Goal: Information Seeking & Learning: Learn about a topic

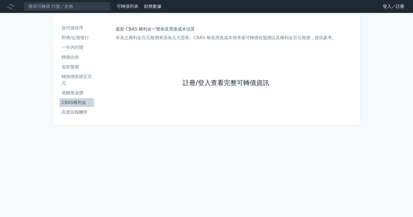
click at [239, 87] on link "註冊/登入查看完整可轉債資訊" at bounding box center [226, 83] width 86 height 9
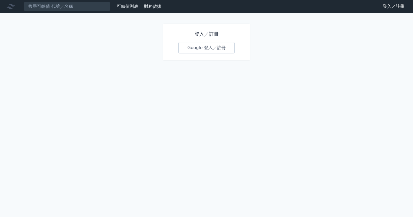
click at [212, 45] on link "Google 登入／註冊" at bounding box center [206, 47] width 56 height 11
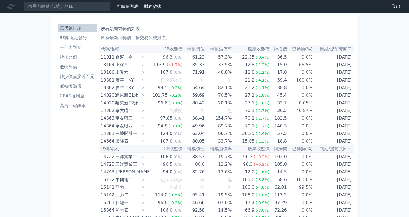
click at [76, 96] on li "CBAS權利金" at bounding box center [77, 96] width 39 height 6
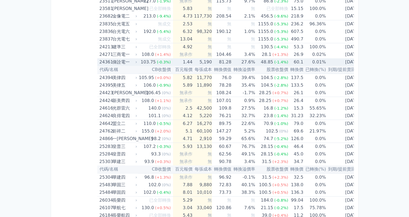
scroll to position [486, 0]
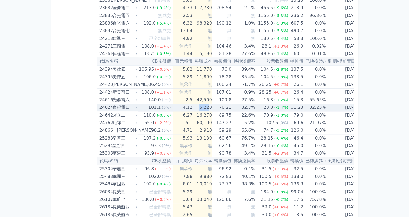
drag, startPoint x: 199, startPoint y: 107, endPoint x: 206, endPoint y: 106, distance: 8.0
click at [206, 106] on td "5,220" at bounding box center [201, 108] width 19 height 8
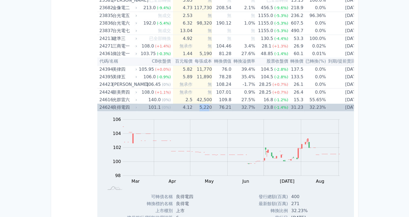
drag, startPoint x: 206, startPoint y: 106, endPoint x: 203, endPoint y: 106, distance: 3.6
click at [203, 106] on td "5,220" at bounding box center [201, 108] width 19 height 8
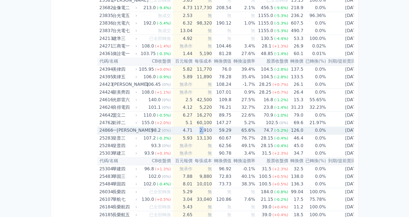
drag, startPoint x: 196, startPoint y: 132, endPoint x: 201, endPoint y: 131, distance: 5.8
click at [201, 131] on td "2,910" at bounding box center [201, 131] width 19 height 8
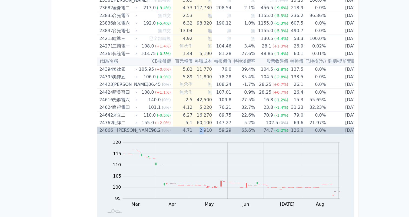
drag, startPoint x: 201, startPoint y: 131, endPoint x: 198, endPoint y: 131, distance: 3.5
click at [198, 131] on td "2,910" at bounding box center [201, 131] width 19 height 8
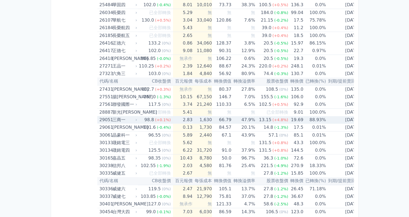
scroll to position [675, 0]
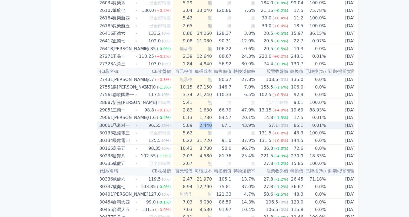
drag, startPoint x: 196, startPoint y: 125, endPoint x: 207, endPoint y: 124, distance: 12.0
click at [207, 124] on td "2,440" at bounding box center [201, 126] width 19 height 8
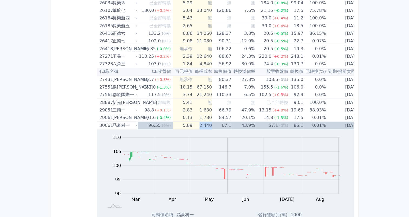
drag, startPoint x: 207, startPoint y: 124, endPoint x: 201, endPoint y: 125, distance: 6.4
click at [201, 125] on td "2,440" at bounding box center [201, 126] width 19 height 8
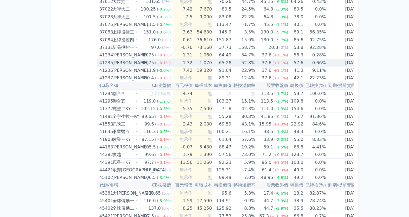
scroll to position [1486, 0]
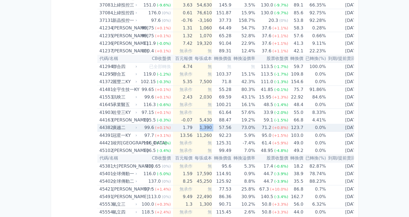
drag, startPoint x: 198, startPoint y: 124, endPoint x: 210, endPoint y: 124, distance: 11.9
click at [210, 124] on tr "44382 [PERSON_NAME] 99.6 (+0.1%) 1.79 1,390 57.56 73.0% 71.2 (+0.8%) 123.7 0.0%…" at bounding box center [229, 128] width 265 height 8
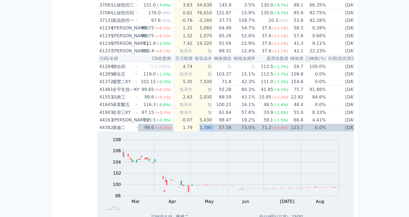
drag, startPoint x: 210, startPoint y: 124, endPoint x: 200, endPoint y: 123, distance: 9.5
click at [200, 124] on td "1,390" at bounding box center [201, 128] width 19 height 8
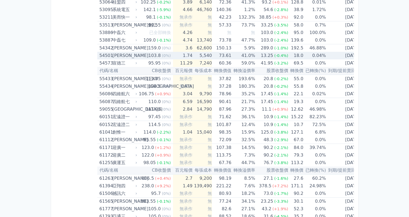
scroll to position [1999, 0]
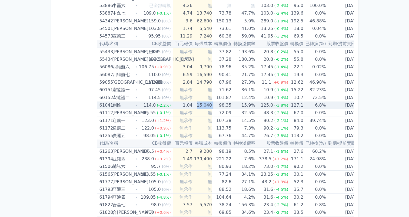
drag, startPoint x: 196, startPoint y: 102, endPoint x: 210, endPoint y: 101, distance: 14.4
click at [210, 102] on tr "61041 創惟一 114.0 (-2.2%) 1.04 15,040 98.35 15.9% 125.0 (-3.8%) 127.1 6.8% [DATE]" at bounding box center [229, 106] width 265 height 8
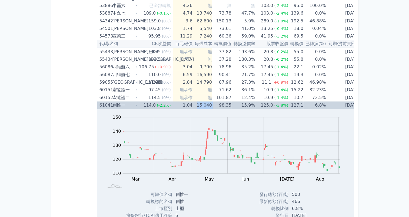
drag, startPoint x: 210, startPoint y: 101, endPoint x: 198, endPoint y: 101, distance: 11.6
click at [198, 102] on td "15,040" at bounding box center [201, 106] width 19 height 8
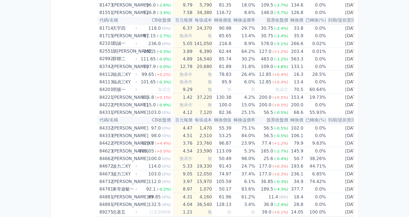
scroll to position [3021, 0]
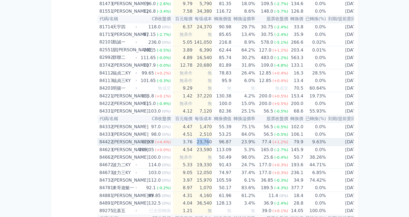
drag, startPoint x: 196, startPoint y: 135, endPoint x: 205, endPoint y: 135, distance: 9.2
click at [205, 138] on td "23,760" at bounding box center [201, 142] width 19 height 8
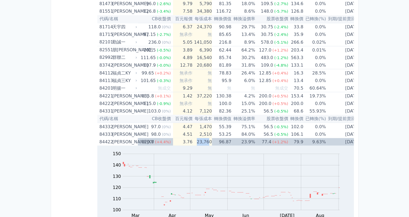
click at [203, 138] on td "23,760" at bounding box center [201, 142] width 19 height 8
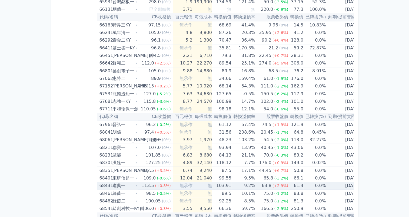
scroll to position [2616, 0]
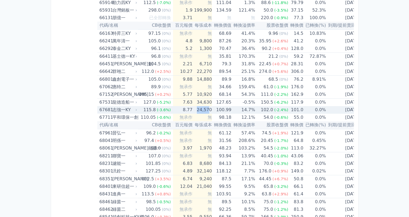
drag, startPoint x: 196, startPoint y: 104, endPoint x: 205, endPoint y: 103, distance: 9.8
click at [205, 106] on td "24,570" at bounding box center [201, 110] width 19 height 8
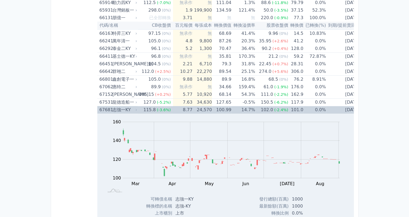
drag, startPoint x: 205, startPoint y: 103, endPoint x: 220, endPoint y: 104, distance: 15.2
click at [220, 106] on td "100.99" at bounding box center [221, 110] width 19 height 8
